Goal: Find specific page/section: Find specific page/section

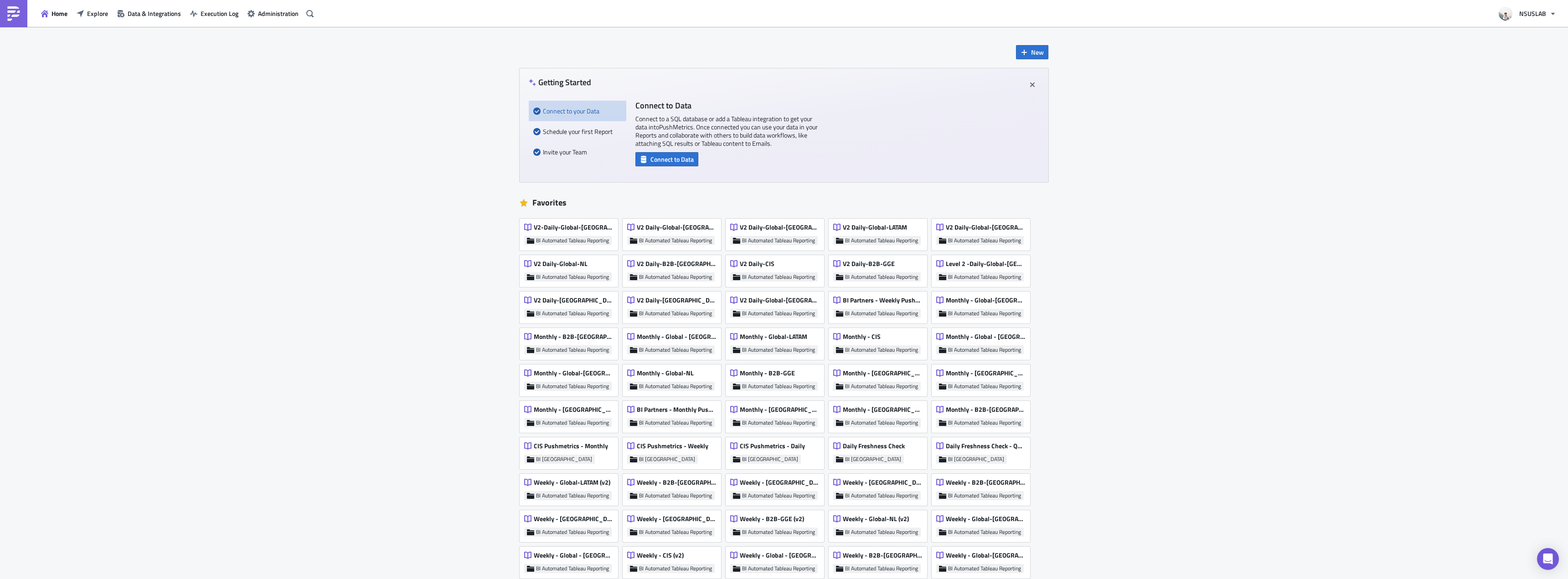
click at [104, 21] on div "Home Explore Data & Integrations Execution Log Administration" at bounding box center [158, 13] width 317 height 27
click at [97, 10] on span "Explore" at bounding box center [97, 13] width 21 height 10
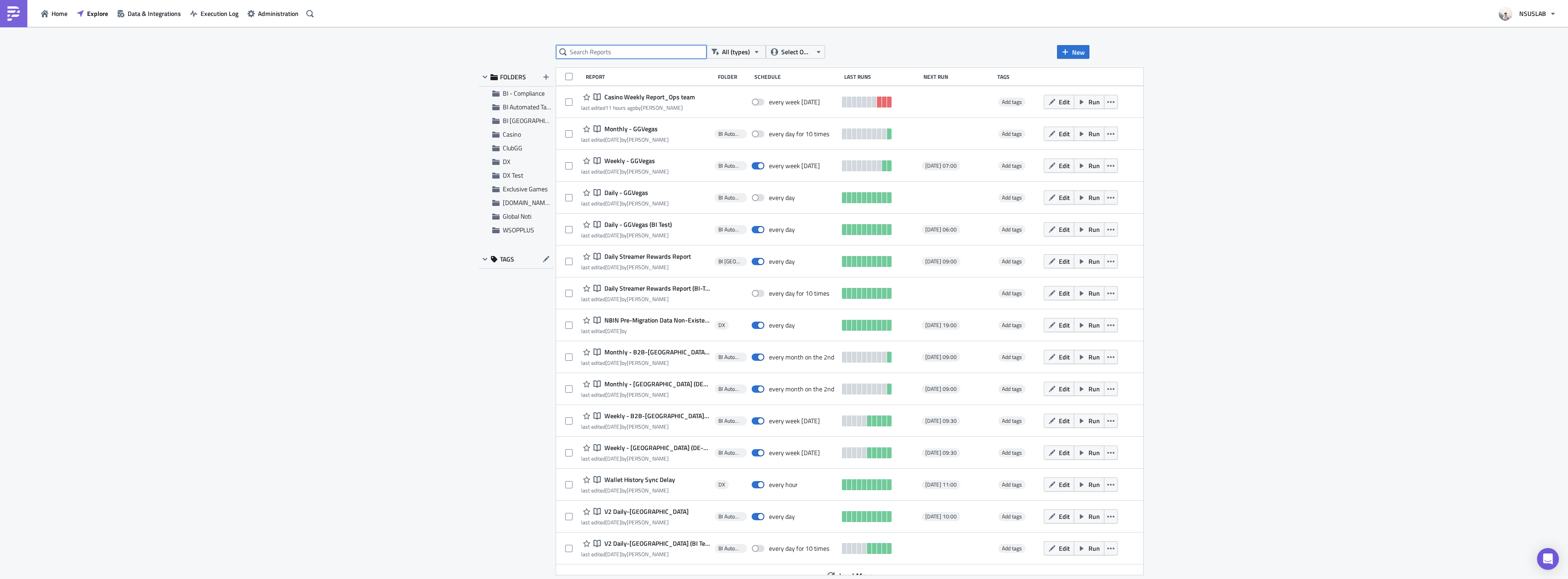
click at [605, 48] on input "text" at bounding box center [631, 52] width 150 height 13
type input "ggvegas"
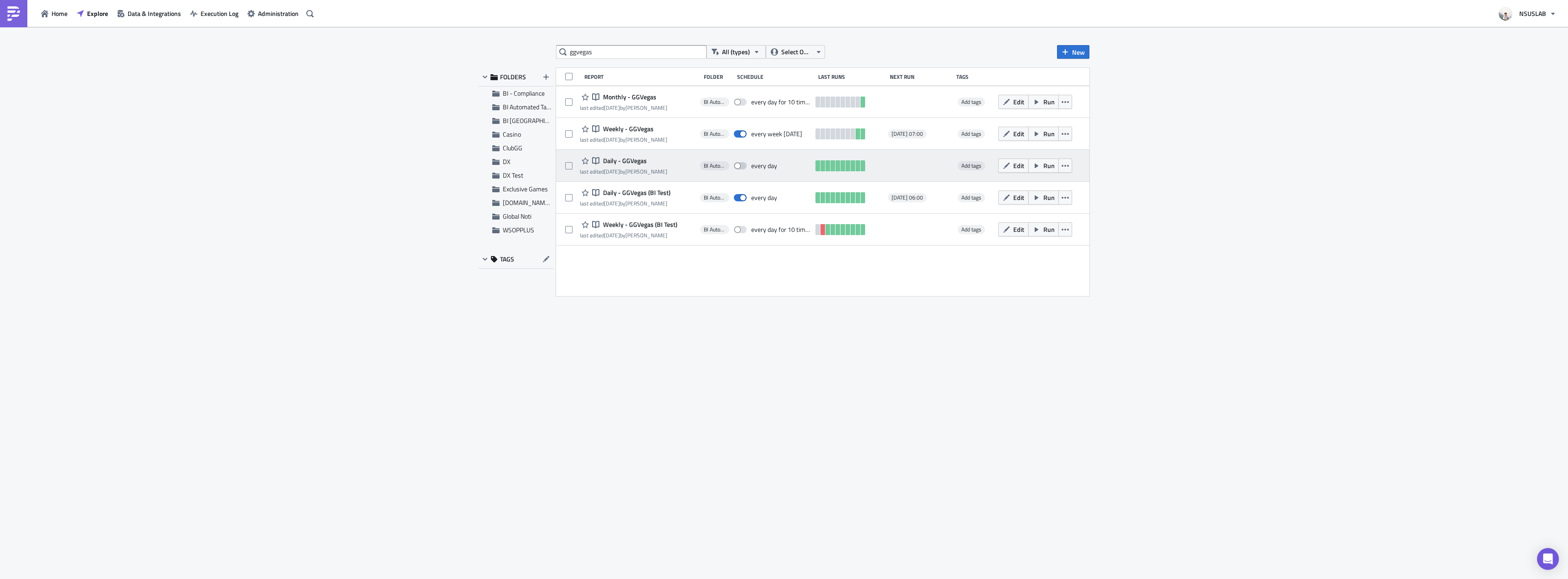
click at [735, 165] on span at bounding box center [740, 166] width 13 height 7
click at [736, 165] on input "checkbox" at bounding box center [739, 166] width 6 height 6
checkbox input "true"
click at [1041, 170] on button "Run" at bounding box center [1043, 165] width 30 height 14
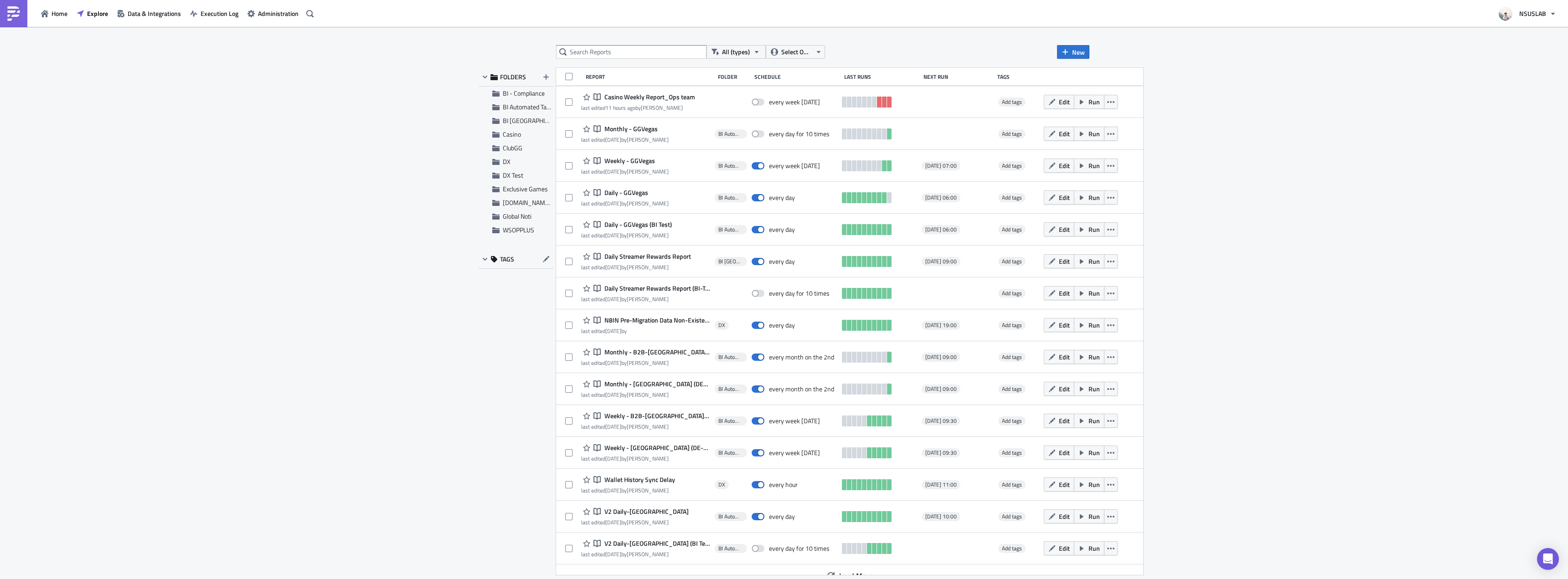
click at [1269, 124] on div "All (types) Select Owner New FOLDERS BI - Compliance BI Automated Tableau Repor…" at bounding box center [784, 303] width 1568 height 553
click at [618, 54] on input "text" at bounding box center [631, 52] width 150 height 13
type input "daily fresh"
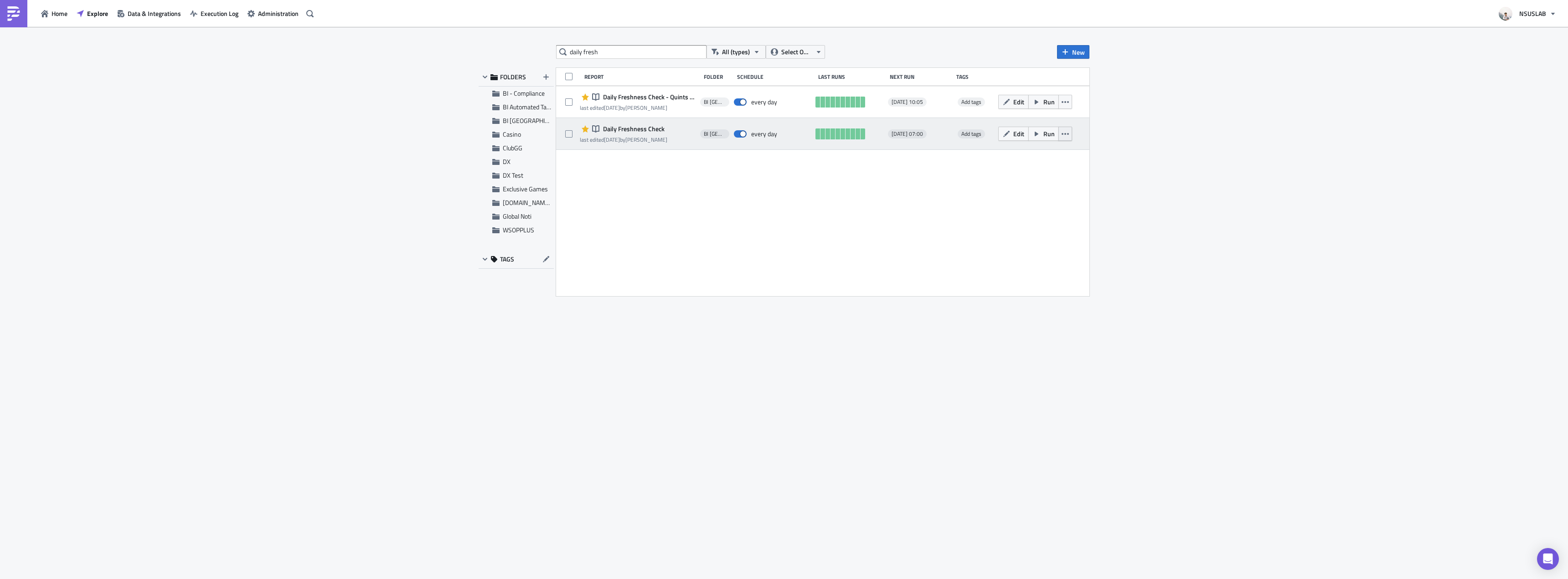
click at [1068, 135] on icon "button" at bounding box center [1065, 134] width 7 height 7
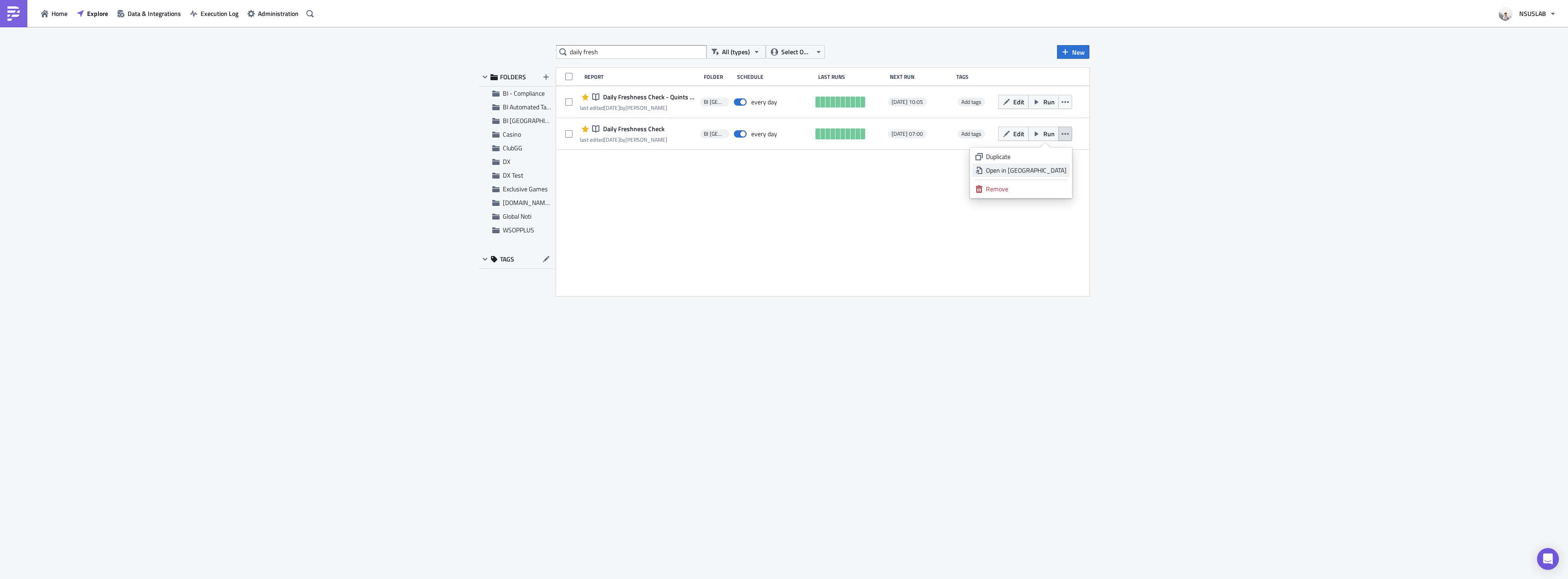
click at [1059, 167] on div "Open in New Tab" at bounding box center [1026, 170] width 81 height 9
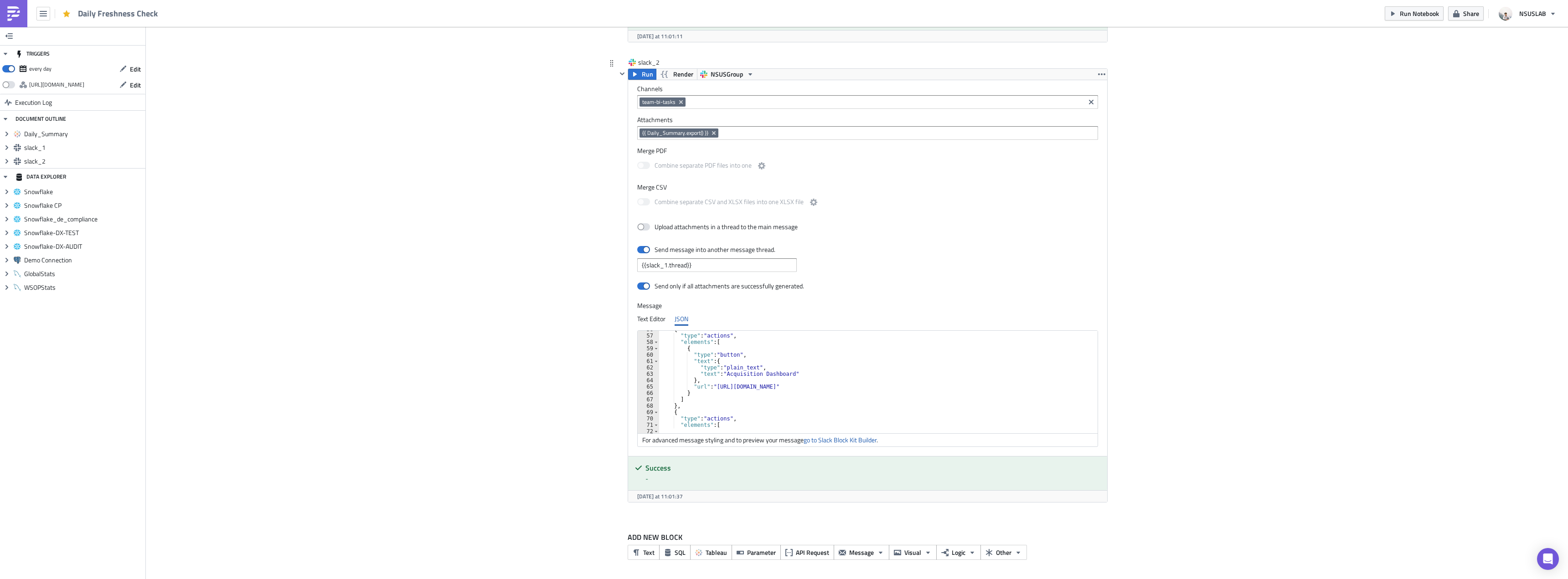
scroll to position [355, 0]
click at [821, 388] on div "{ "type" : "actions" , "elements" : [ { "type" : "button" , "text" : { "type" :…" at bounding box center [957, 380] width 596 height 108
click at [821, 387] on div "{ "type" : "actions" , "elements" : [ { "type" : "button" , "text" : { "type" :…" at bounding box center [957, 380] width 596 height 108
click at [850, 387] on div "{ "type" : "actions" , "elements" : [ { "type" : "button" , "text" : { "type" :…" at bounding box center [957, 380] width 596 height 108
click at [865, 400] on div "{ "type" : "actions" , "elements" : [ { "type" : "button" , "text" : { "type" :…" at bounding box center [957, 380] width 596 height 108
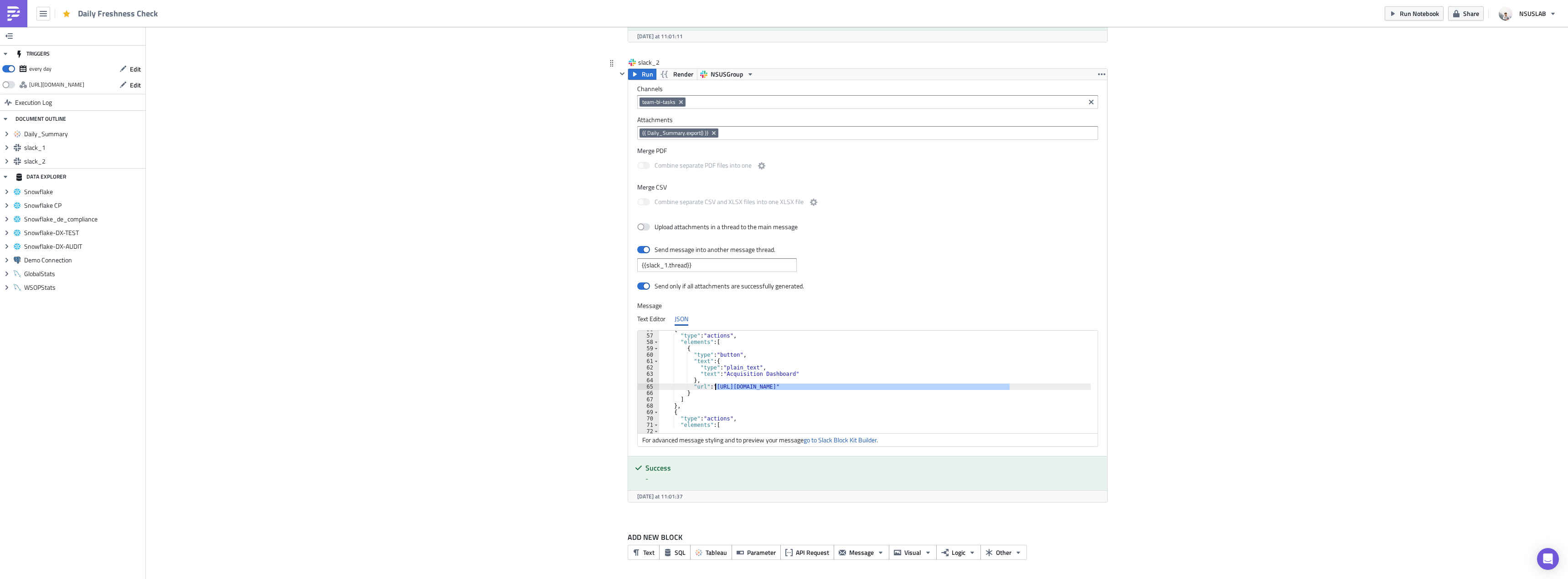
drag, startPoint x: 1006, startPoint y: 389, endPoint x: 712, endPoint y: 387, distance: 294.0
click at [712, 387] on div "{ "type" : "actions" , "elements" : [ { "type" : "button" , "text" : { "type" :…" at bounding box center [957, 380] width 596 height 108
paste textarea "#/site/nsusgroup/views/AcquisitionDashboardSnowflake/Main_1?:iid=2"
type textarea ""url": "https://prod-apnortheast-a.online.tableau.com/#/site/nsusgroup/views/Ac…"
click at [15, 11] on img at bounding box center [13, 13] width 15 height 15
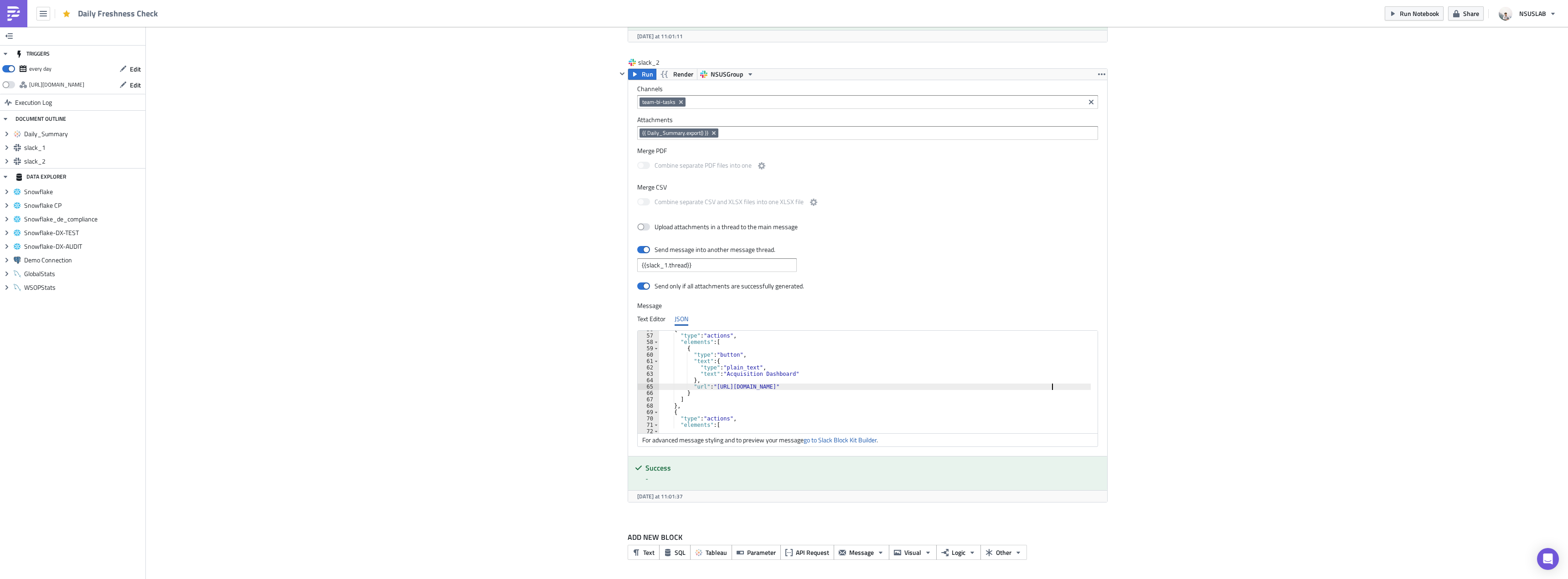
scroll to position [405, 0]
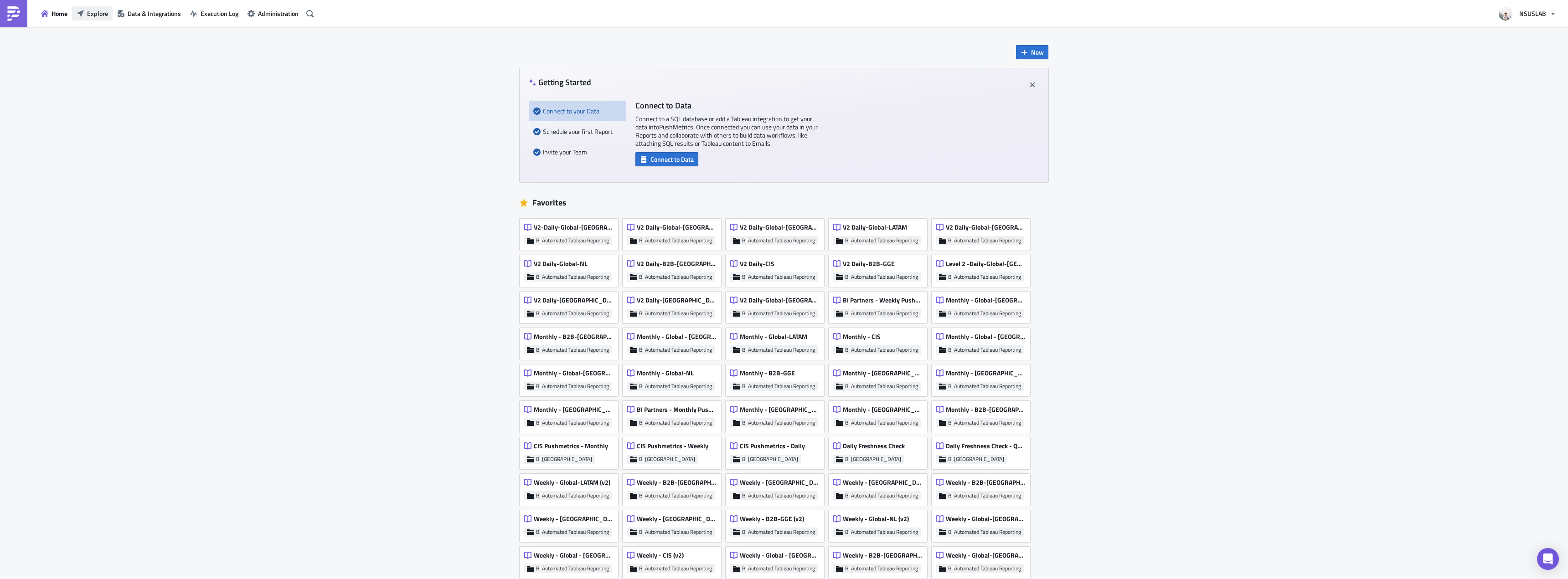
click at [97, 8] on button "Explore" at bounding box center [92, 13] width 41 height 14
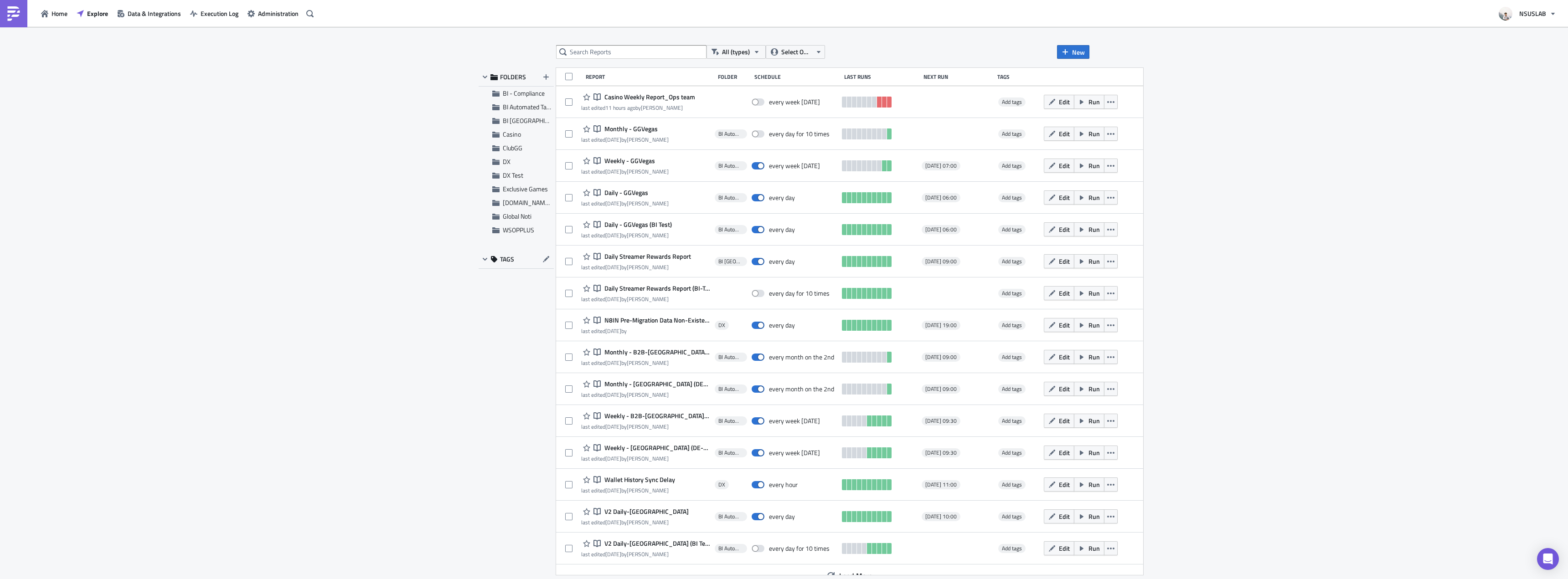
click at [605, 61] on div "All (types) Select Owner New FOLDERS BI - Compliance BI Automated Tableau Repor…" at bounding box center [784, 303] width 620 height 517
click at [608, 54] on input "text" at bounding box center [631, 52] width 150 height 13
type input "cis"
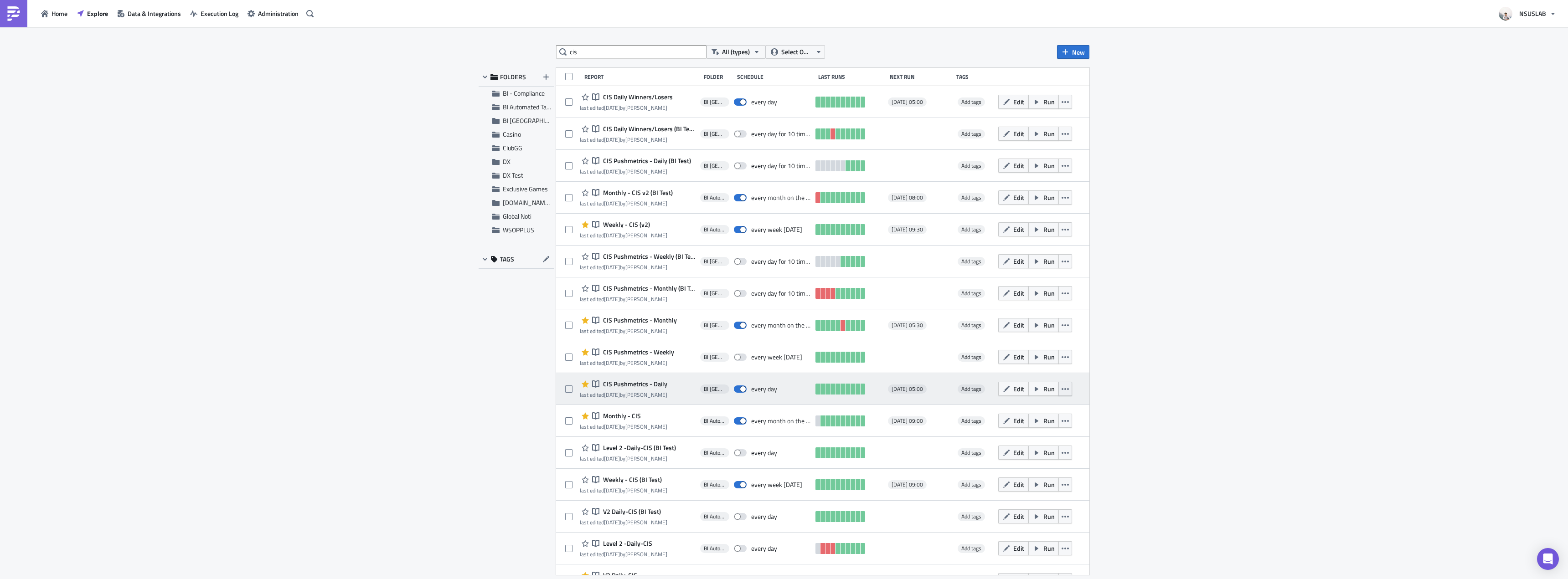
click at [1065, 388] on button "button" at bounding box center [1065, 389] width 13 height 14
click at [1055, 422] on div "Open in [GEOGRAPHIC_DATA]" at bounding box center [1020, 425] width 81 height 9
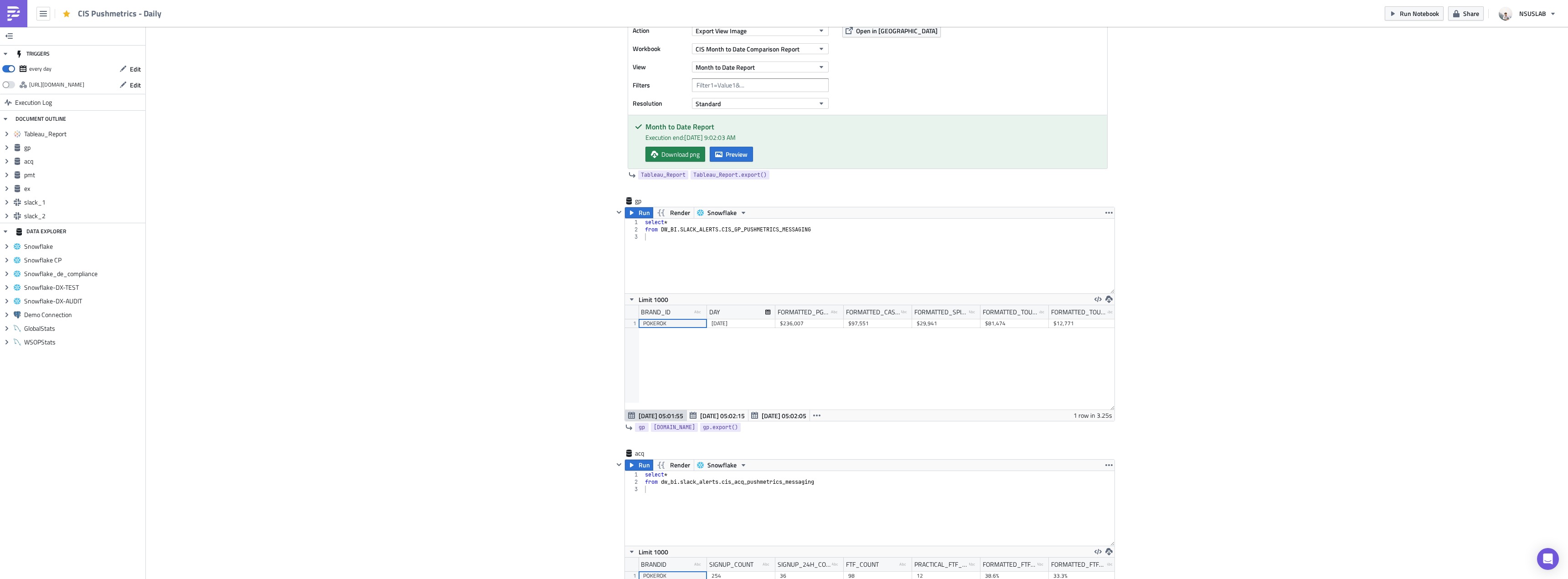
scroll to position [91, 0]
